Goal: Obtain resource: Obtain resource

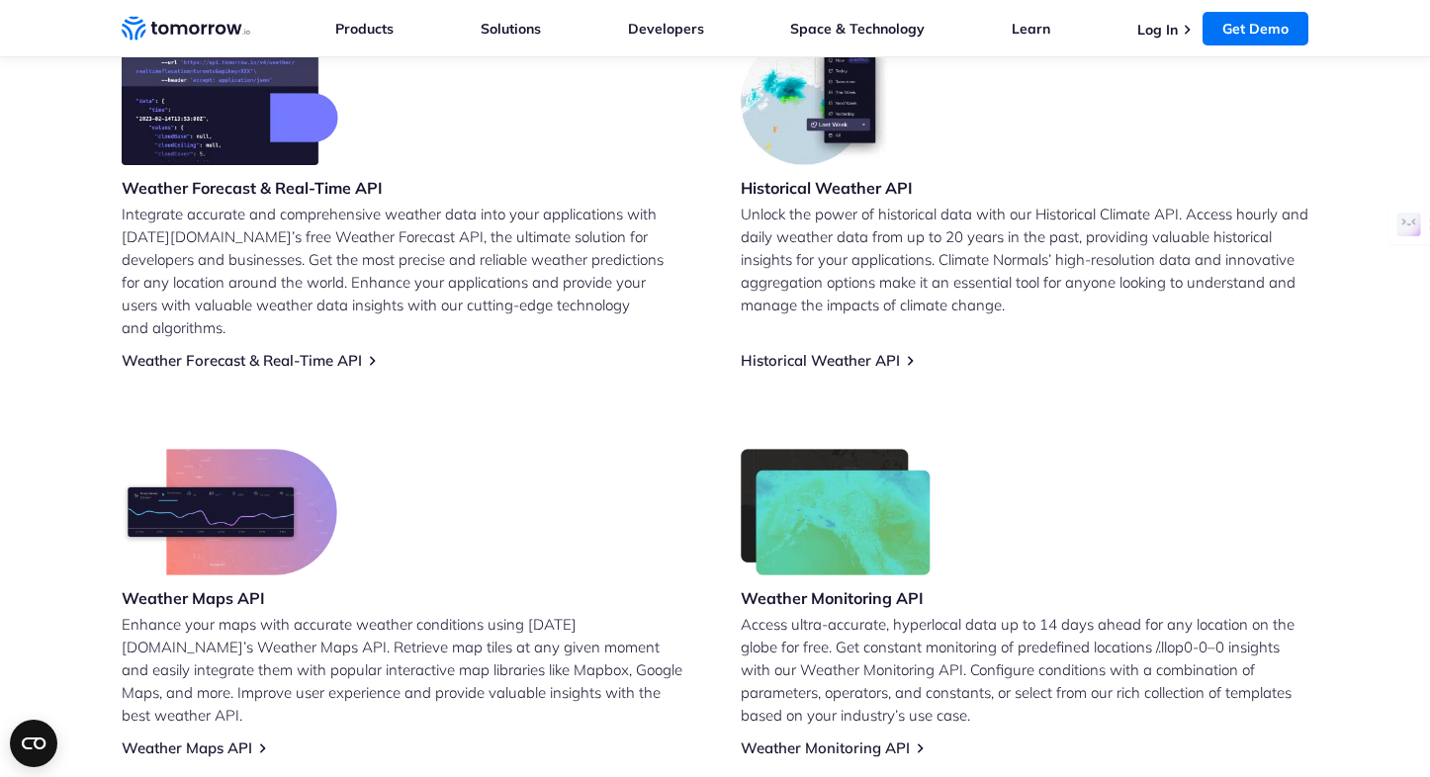
scroll to position [865, 0]
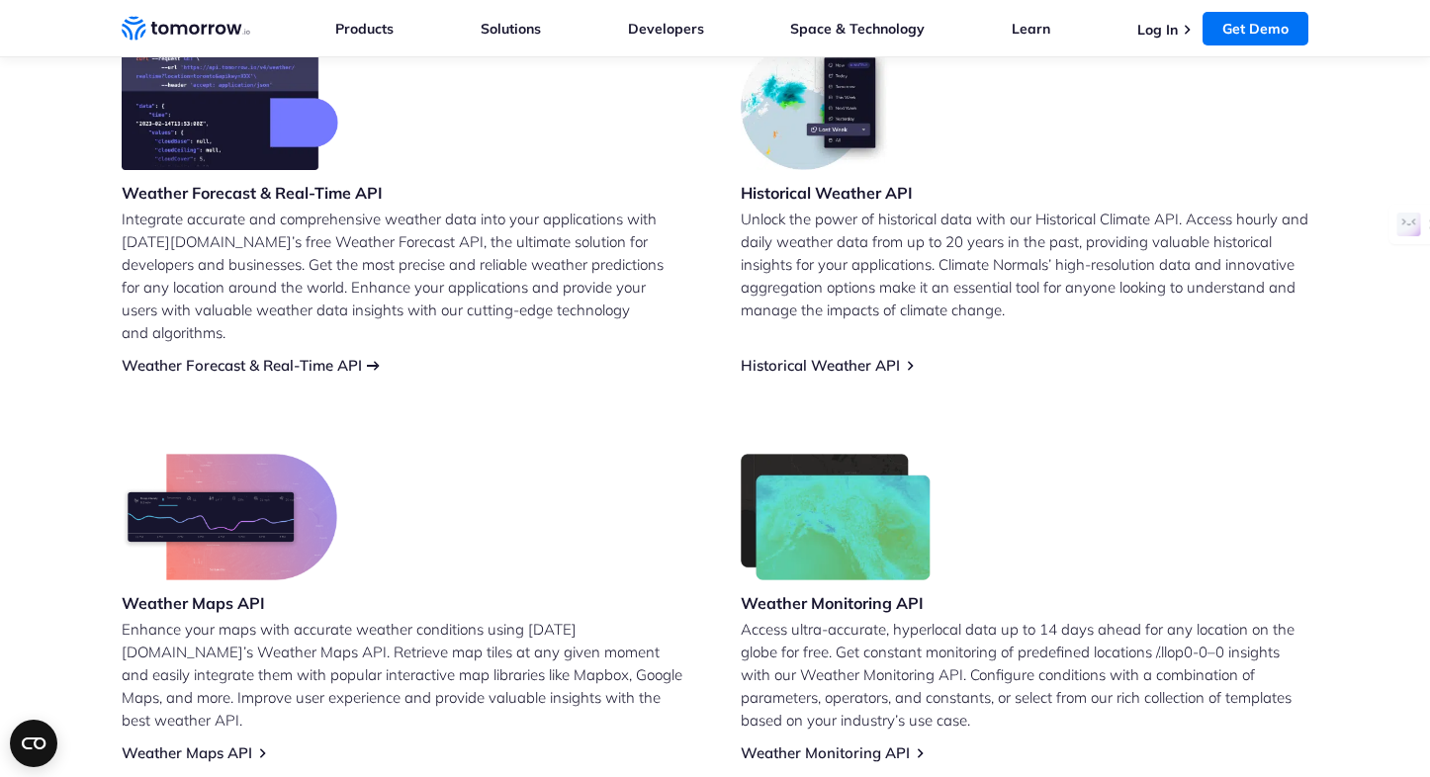
click at [314, 356] on link "Weather Forecast & Real-Time API" at bounding box center [242, 365] width 240 height 19
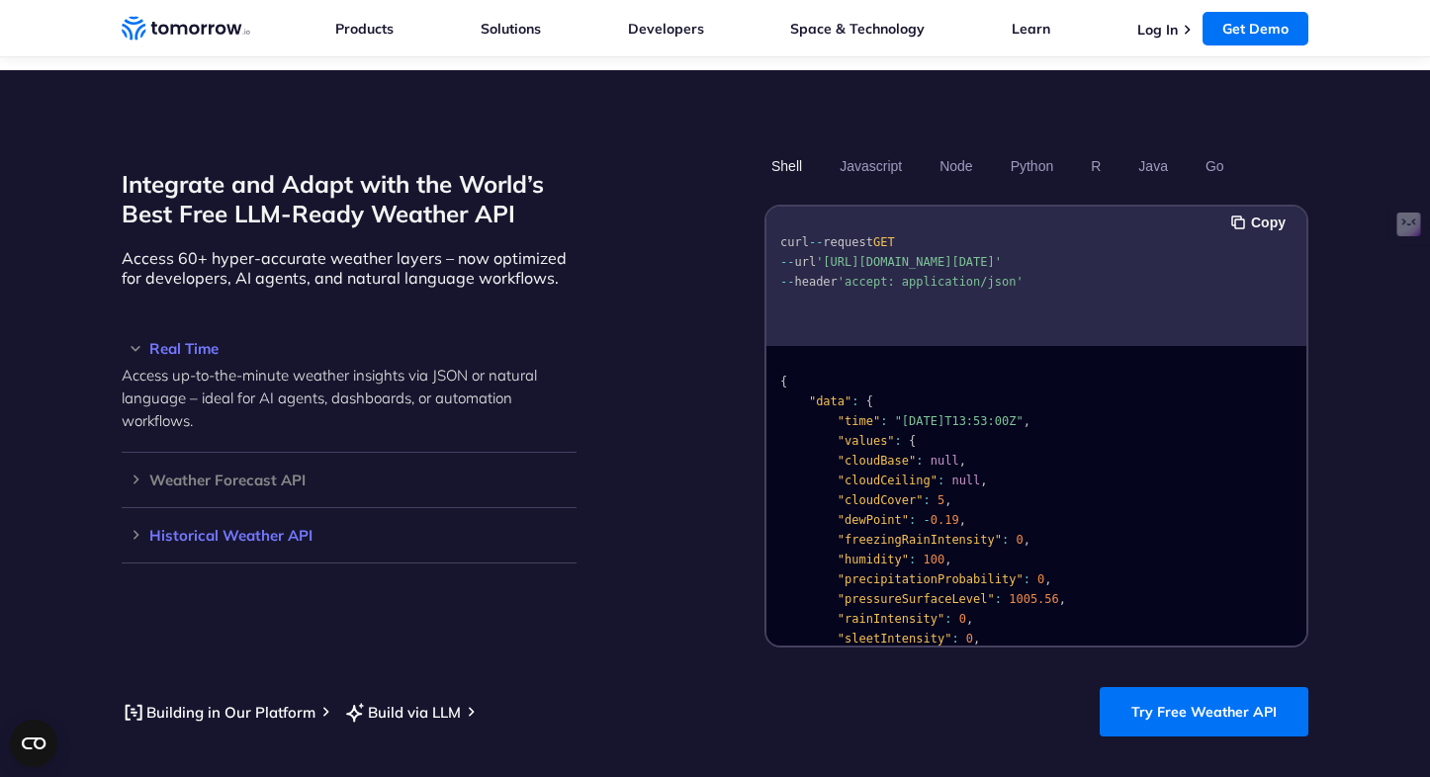
scroll to position [1642, 0]
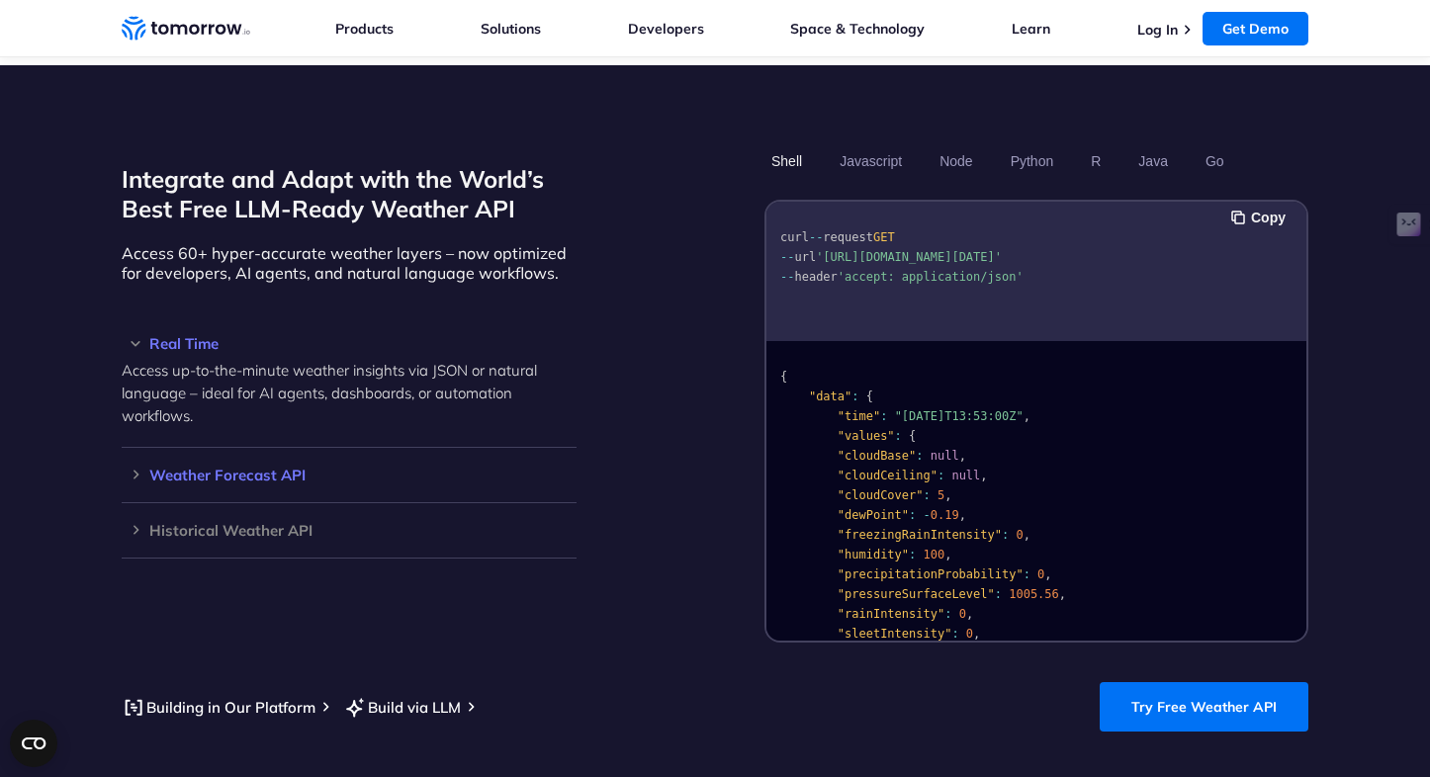
click at [240, 468] on h3 "Weather Forecast API" at bounding box center [349, 475] width 455 height 15
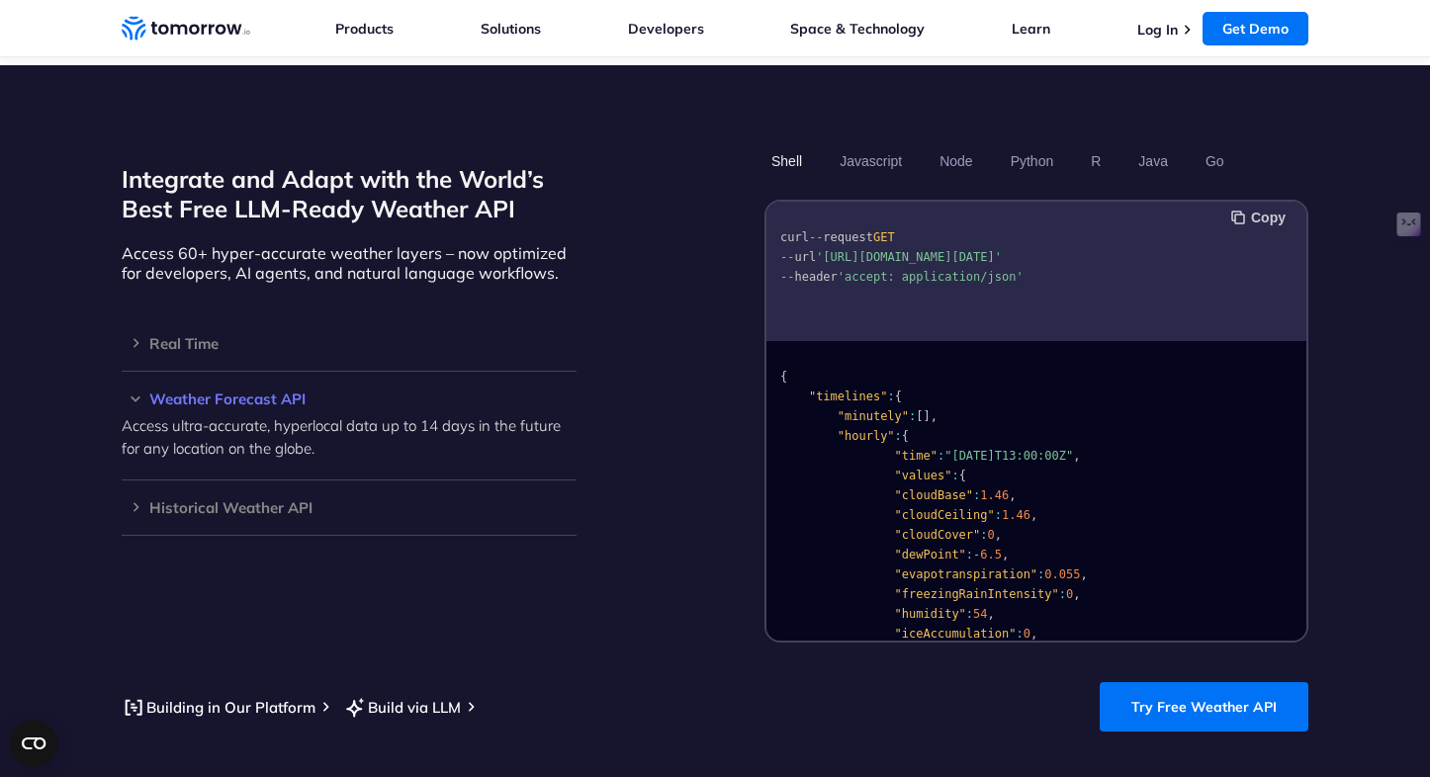
click at [1253, 207] on button "Copy" at bounding box center [1261, 218] width 60 height 22
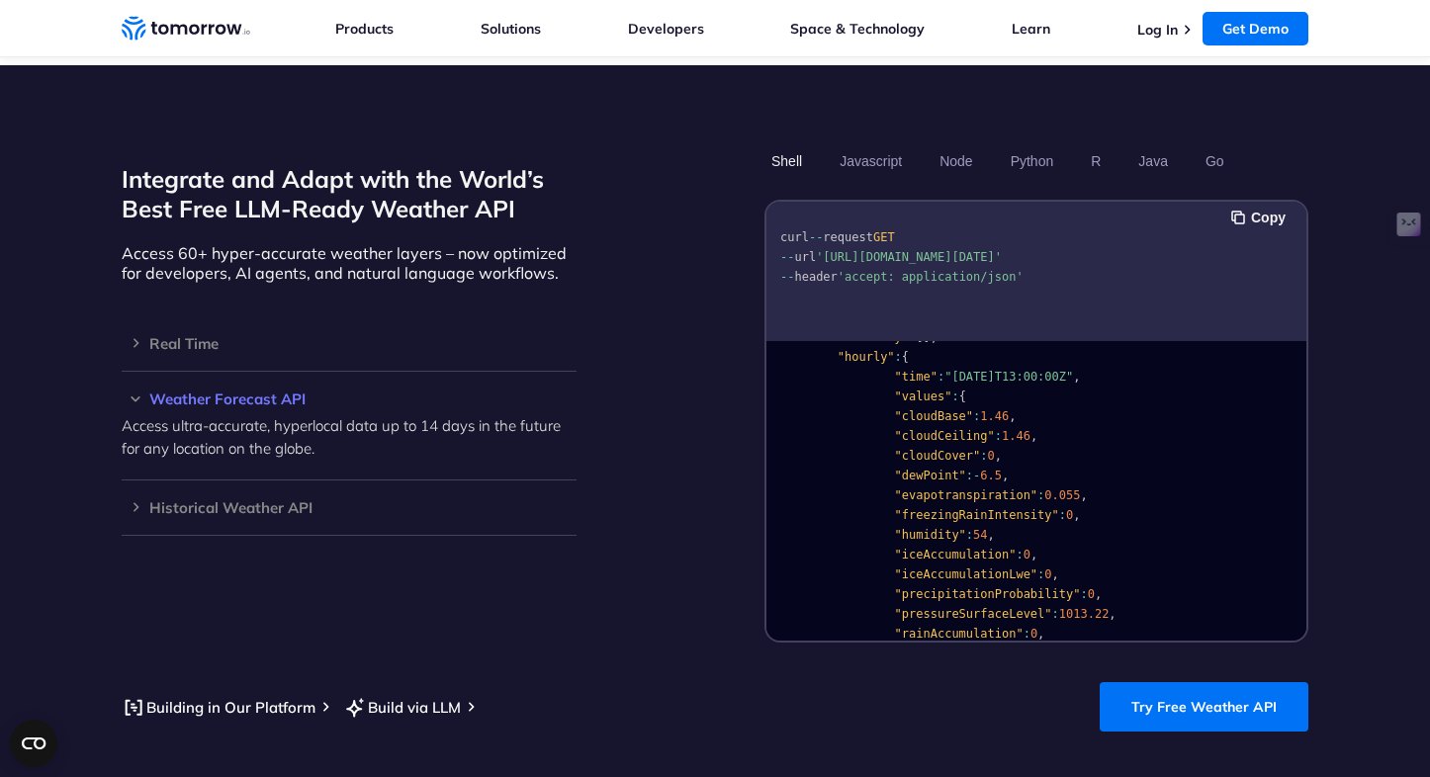
scroll to position [80, 0]
